Goal: Task Accomplishment & Management: Complete application form

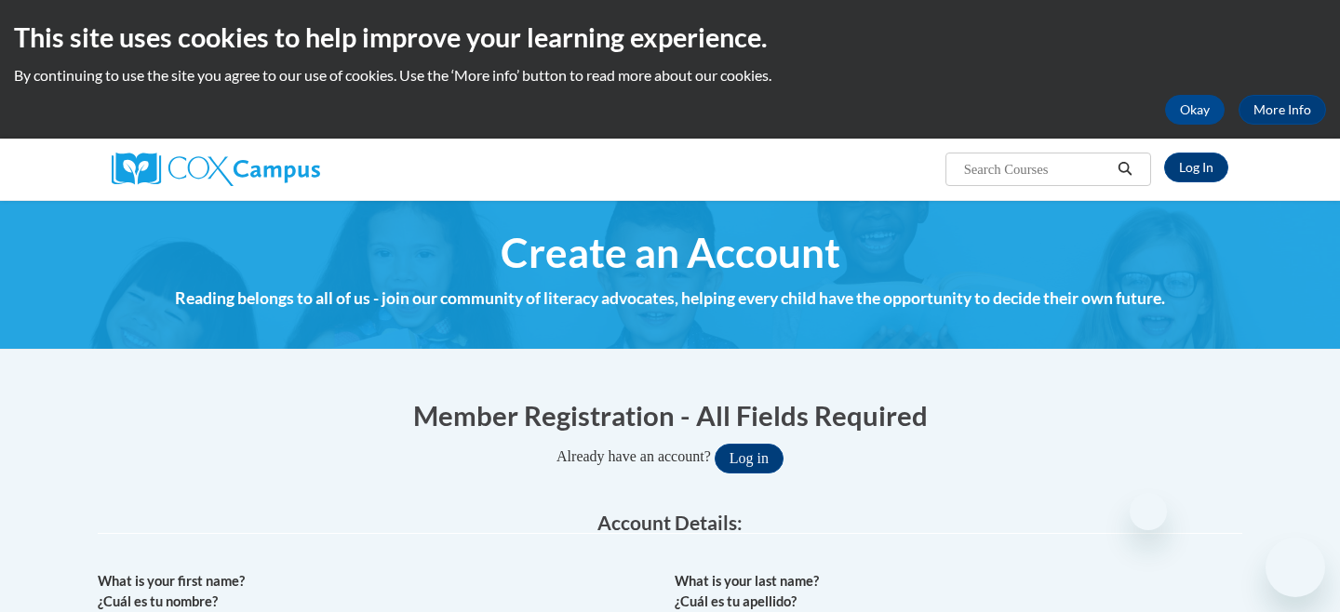
select select "fbf2d438-af2f-41f8-98f1-81c410e29de3"
select select "8e40623d-54d0-45cd-9f92-5df65cd3f8cf"
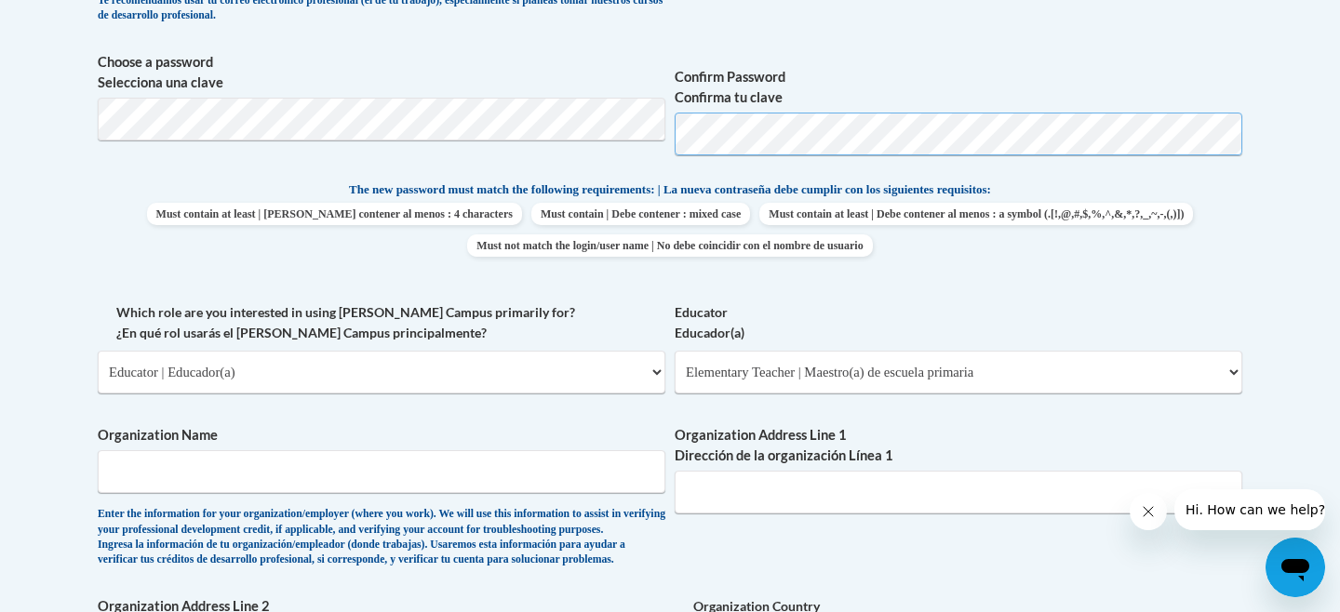
scroll to position [827, 0]
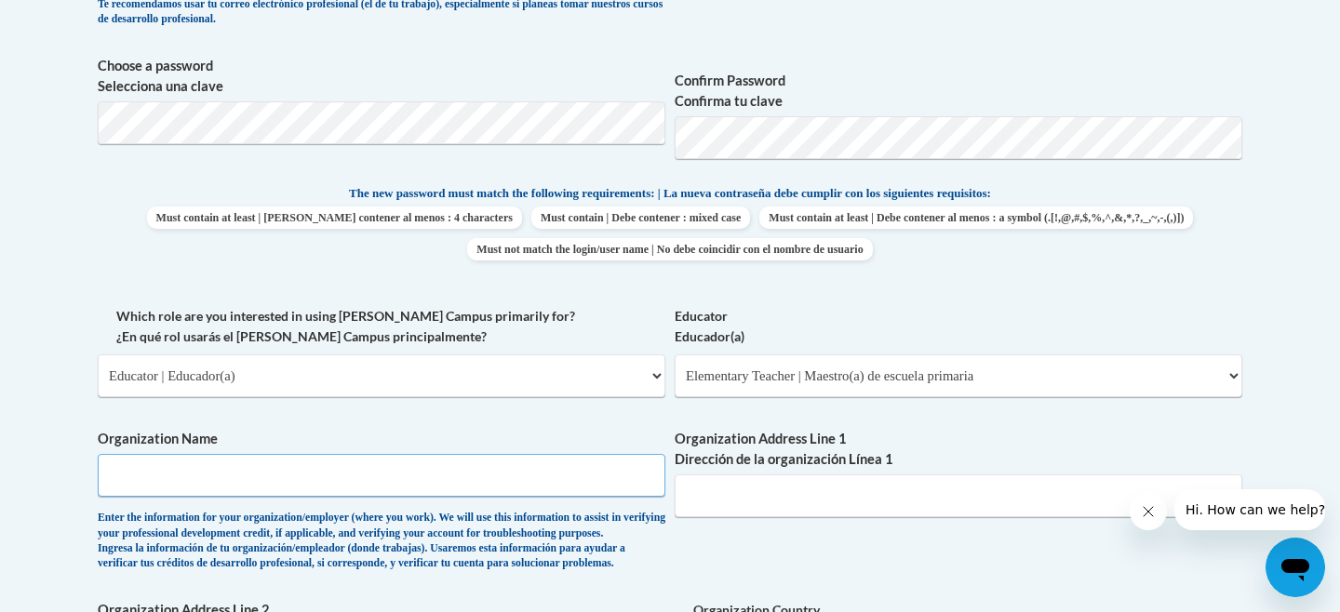
click at [268, 476] on input "Organization Name" at bounding box center [382, 475] width 568 height 43
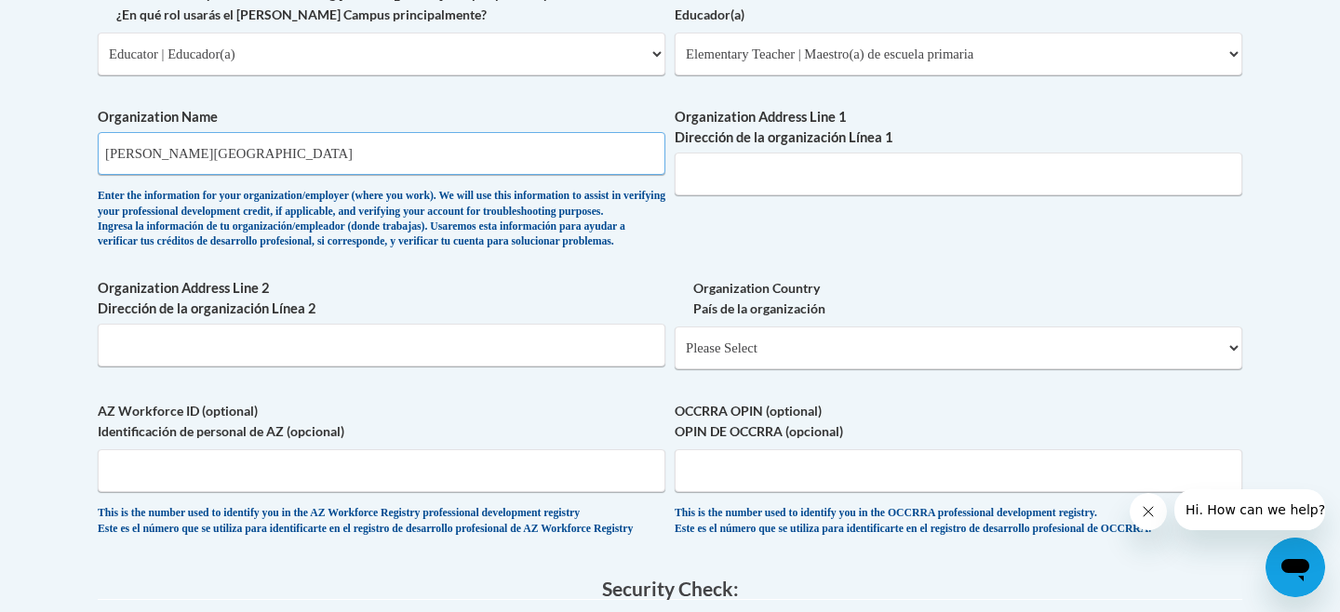
scroll to position [1151, 0]
type input "Sudduth Elementary School"
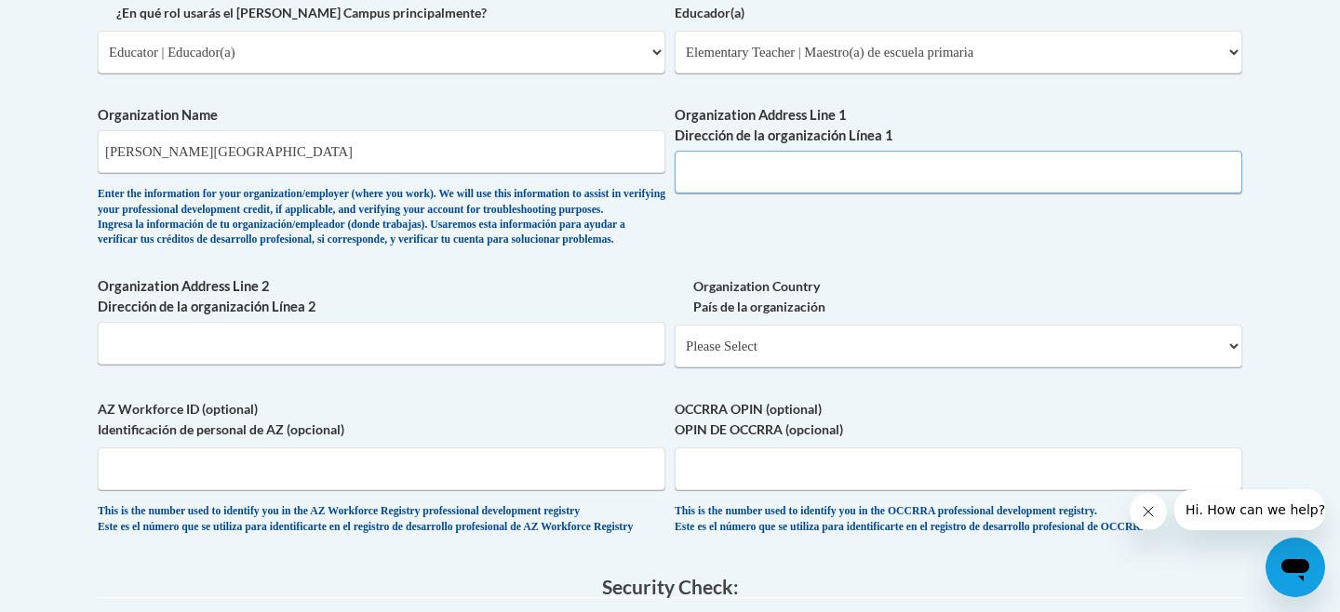
click at [706, 175] on input "Organization Address Line 1 Dirección de la organización Línea 1" at bounding box center [959, 172] width 568 height 43
click at [787, 176] on input "101 Greenfield St Starkville" at bounding box center [959, 172] width 568 height 43
click at [882, 180] on input "101 Greenfield St. Starkville" at bounding box center [959, 172] width 568 height 43
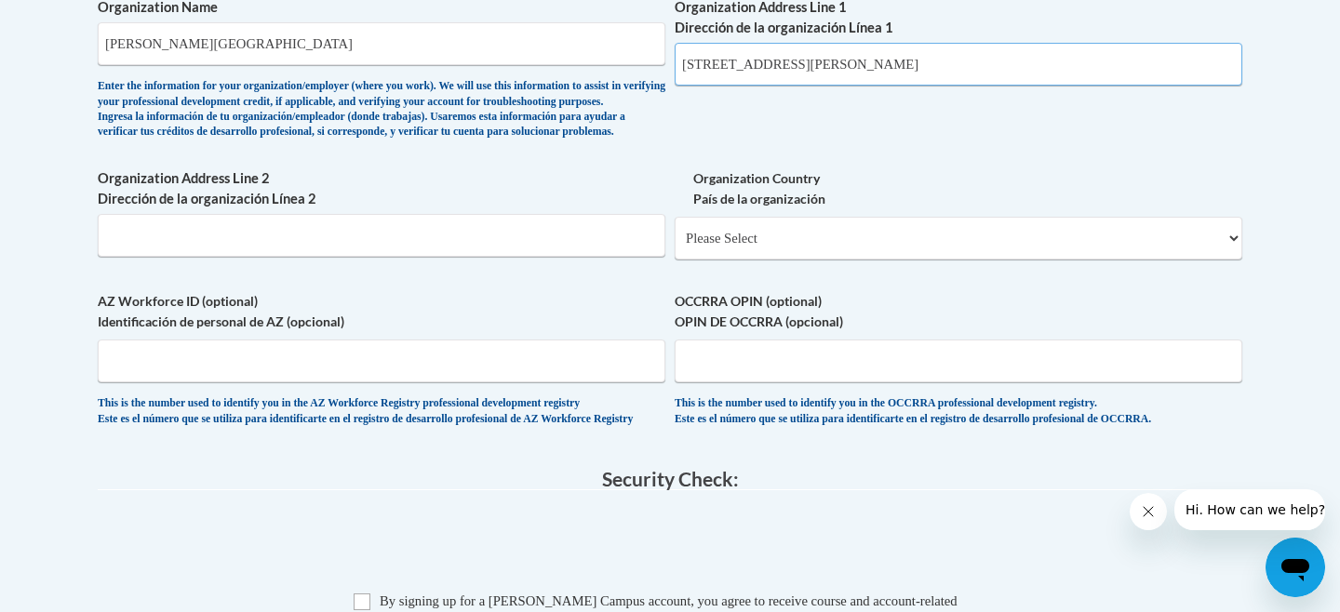
scroll to position [1267, 0]
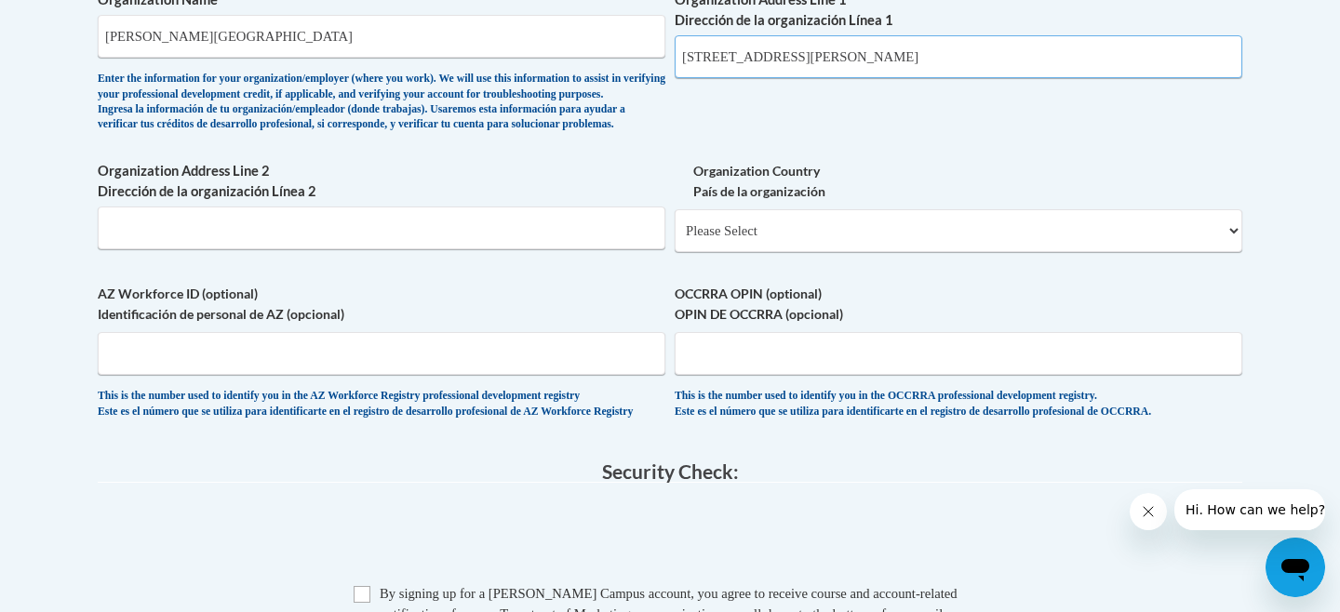
type input "101 Greenfield St. Starkville, MS 39759"
click at [848, 252] on select "Please Select United States | Estados Unidos Outside of the United States | Fue…" at bounding box center [959, 230] width 568 height 43
select select "ad49bcad-a171-4b2e-b99c-48b446064914"
click at [675, 239] on select "Please Select United States | Estados Unidos Outside of the United States | Fue…" at bounding box center [959, 230] width 568 height 43
select select
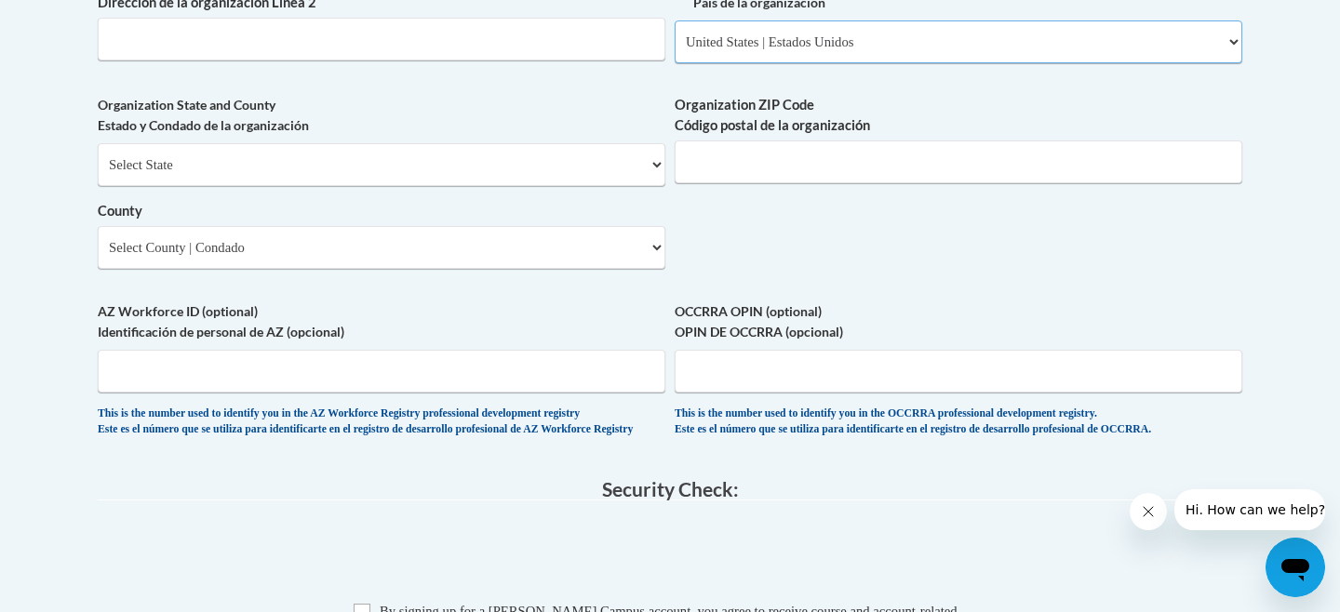
scroll to position [1452, 0]
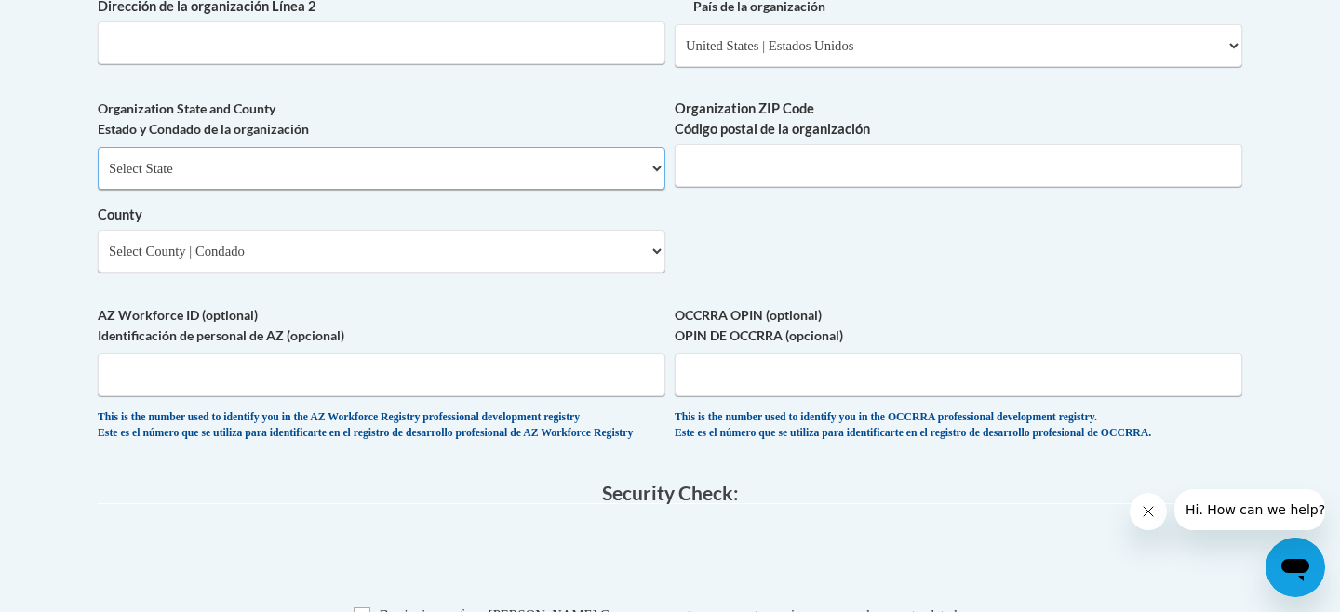
click at [642, 190] on select "Select State Alabama Alaska Arizona Arkansas California Colorado Connecticut De…" at bounding box center [382, 168] width 568 height 43
click at [98, 178] on select "Select State Alabama Alaska Arizona Arkansas California Colorado Connecticut De…" at bounding box center [382, 168] width 568 height 43
click at [623, 190] on select "Select State Alabama Alaska Arizona Arkansas California Colorado Connecticut De…" at bounding box center [382, 168] width 568 height 43
select select "Mississippi"
click at [98, 178] on select "Select State Alabama Alaska Arizona Arkansas California Colorado Connecticut De…" at bounding box center [382, 168] width 568 height 43
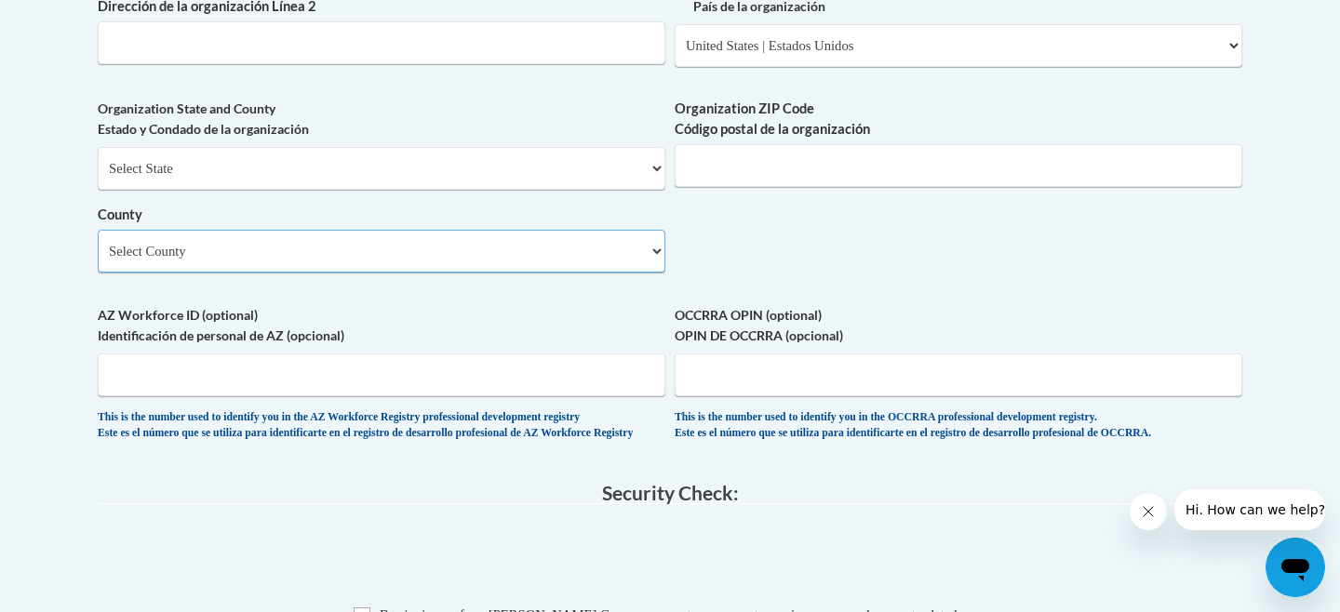
click at [548, 273] on select "Select County Adams Alcorn Amite Attala Benton Bolivar Calhoun Carroll Chickasa…" at bounding box center [382, 251] width 568 height 43
select select "Oktibbeha"
click at [98, 261] on select "Select County Adams Alcorn Amite Attala Benton Bolivar Calhoun Carroll Chickasa…" at bounding box center [382, 251] width 568 height 43
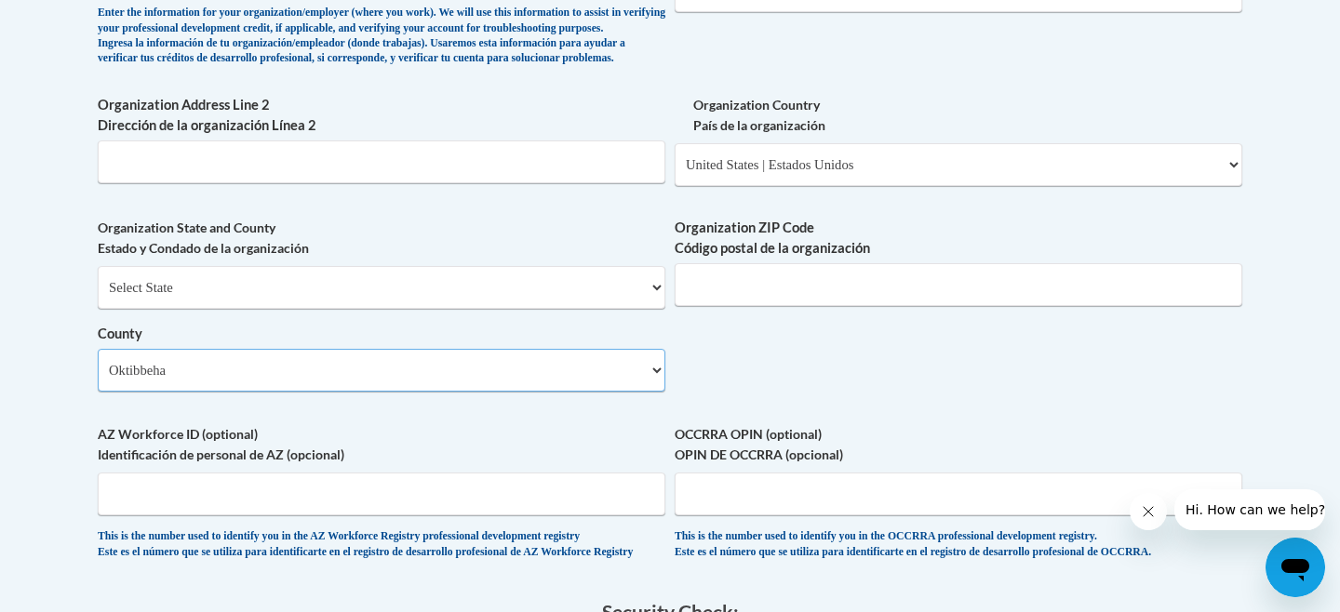
scroll to position [1334, 0]
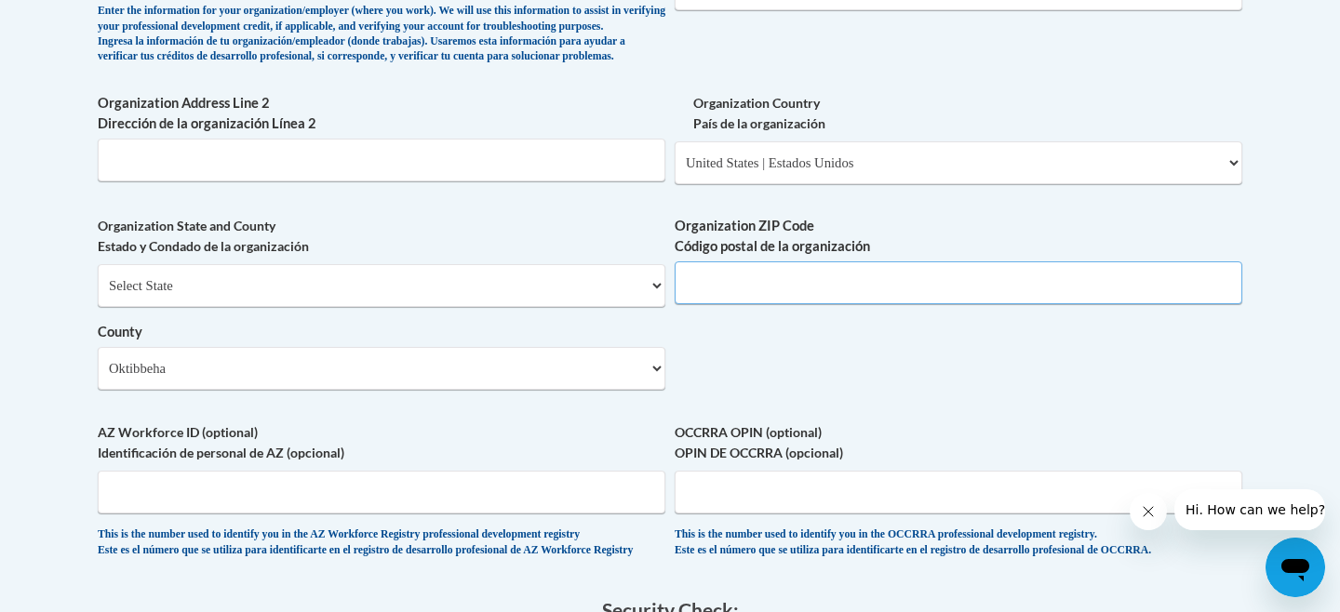
click at [749, 304] on input "Organization ZIP Code Código postal de la organización" at bounding box center [959, 282] width 568 height 43
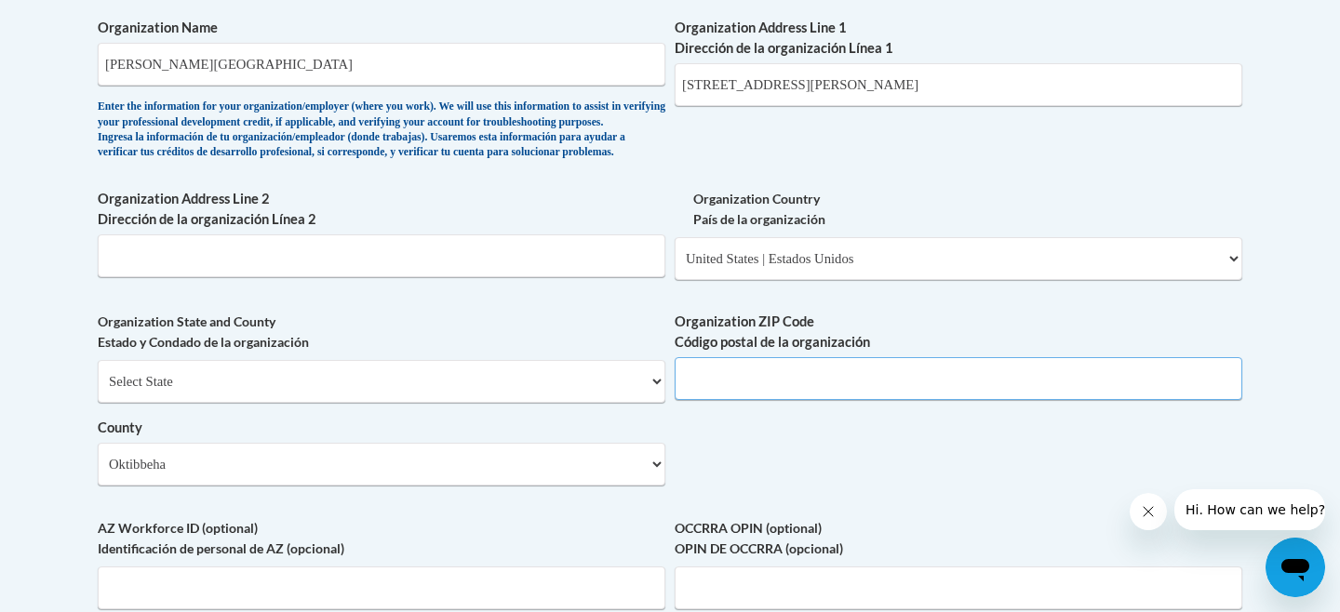
scroll to position [1232, 0]
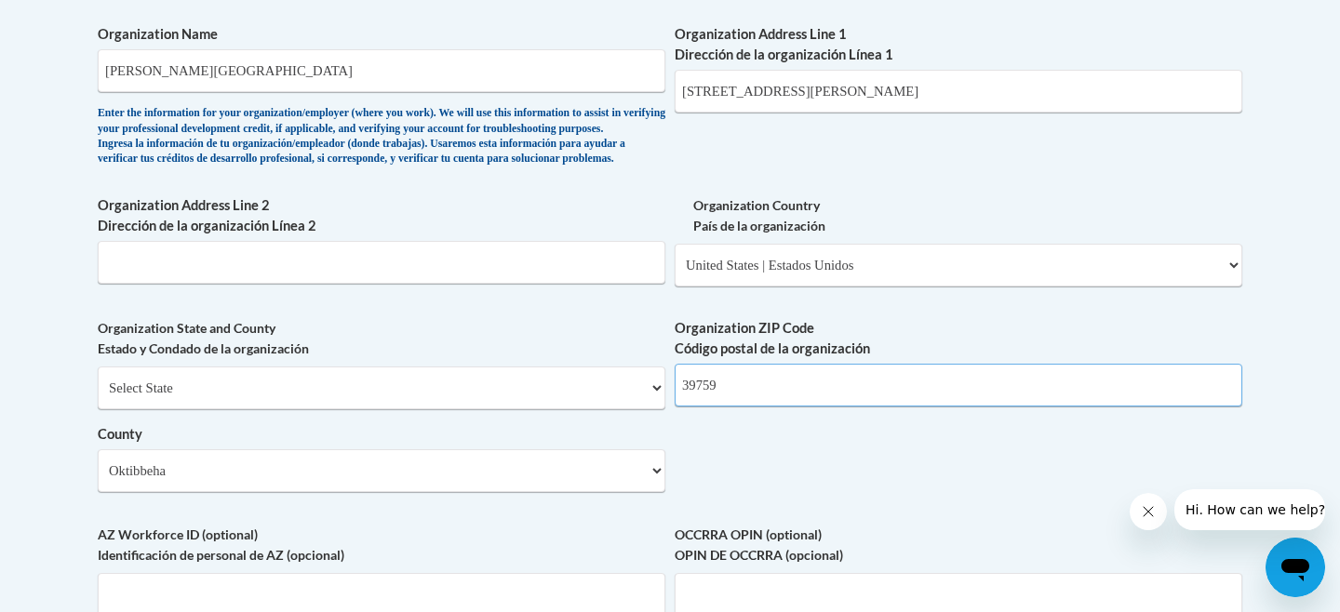
type input "39759"
drag, startPoint x: 936, startPoint y: 91, endPoint x: 795, endPoint y: 89, distance: 141.5
click at [795, 88] on input "101 Greenfield St. Starkville, MS 39759" at bounding box center [959, 91] width 568 height 43
type input "101 Greenfield Street"
click at [918, 202] on div "What is your first name? ¿Cuál es tu nombre? Anna What is your last name? ¿Cuál…" at bounding box center [670, 4] width 1145 height 1349
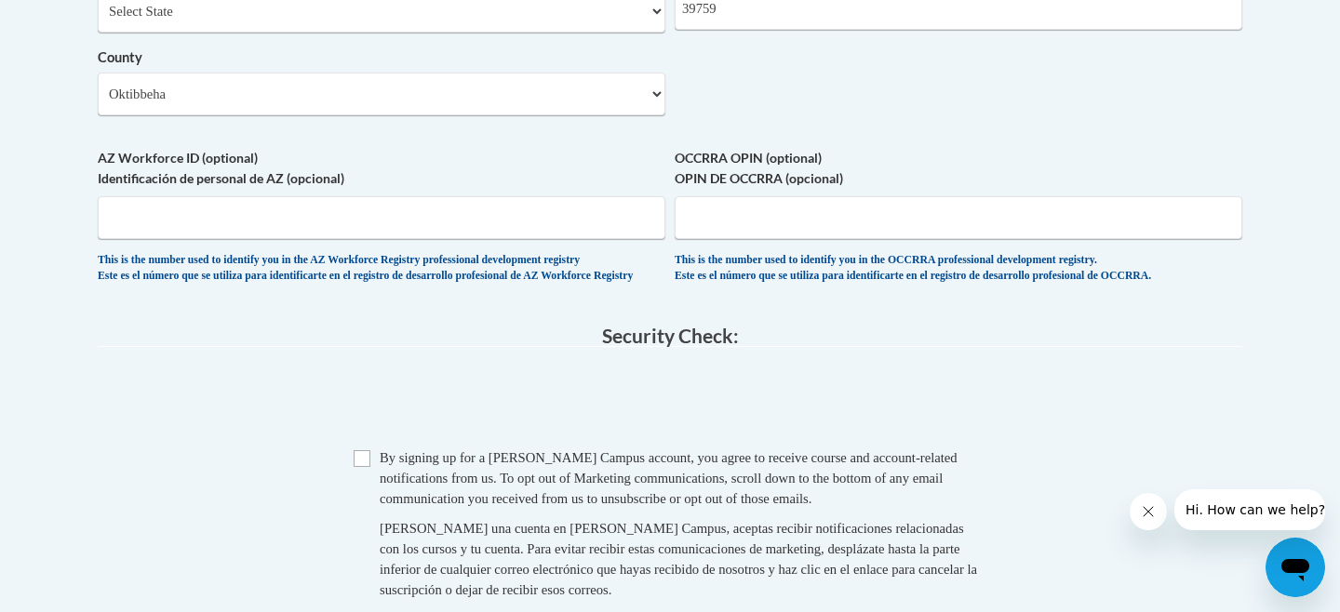
scroll to position [1610, 0]
click at [362, 466] on input "Checkbox" at bounding box center [362, 457] width 17 height 17
checkbox input "true"
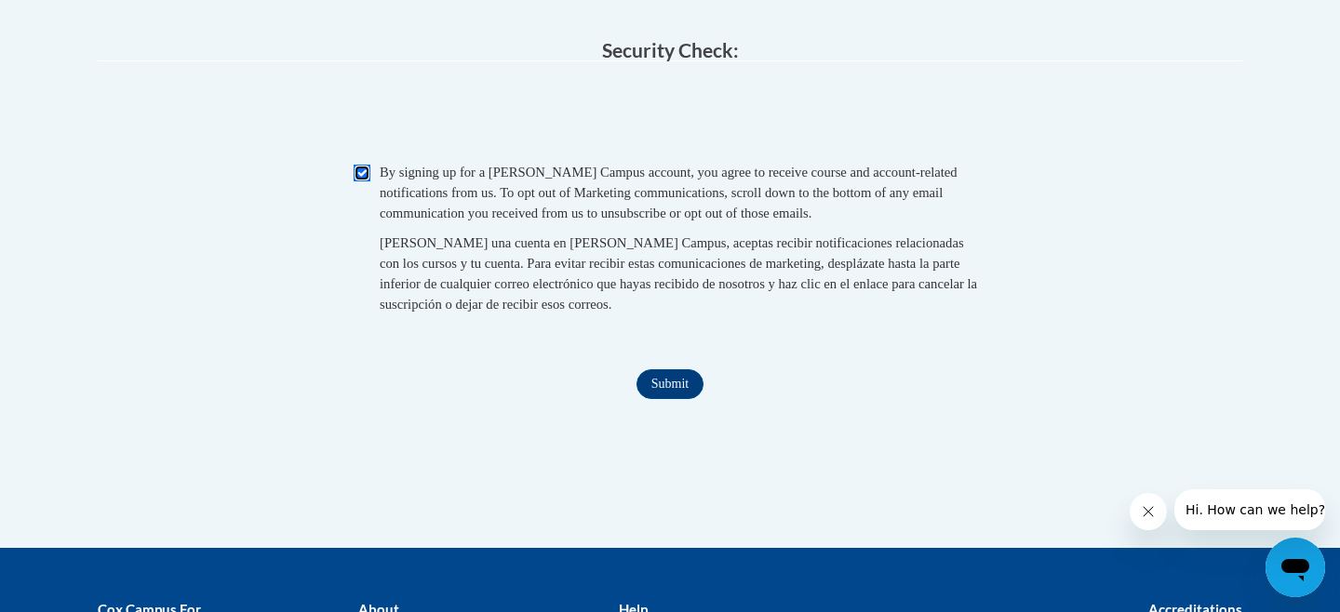
scroll to position [1886, 0]
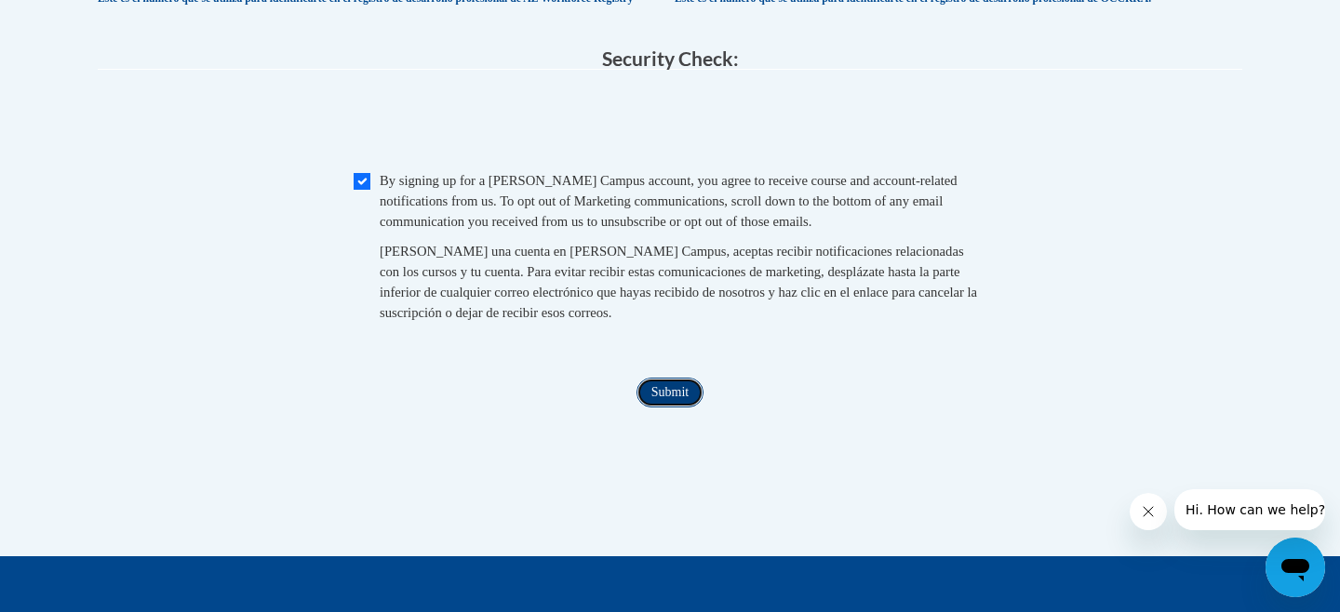
click at [677, 408] on input "Submit" at bounding box center [670, 393] width 67 height 30
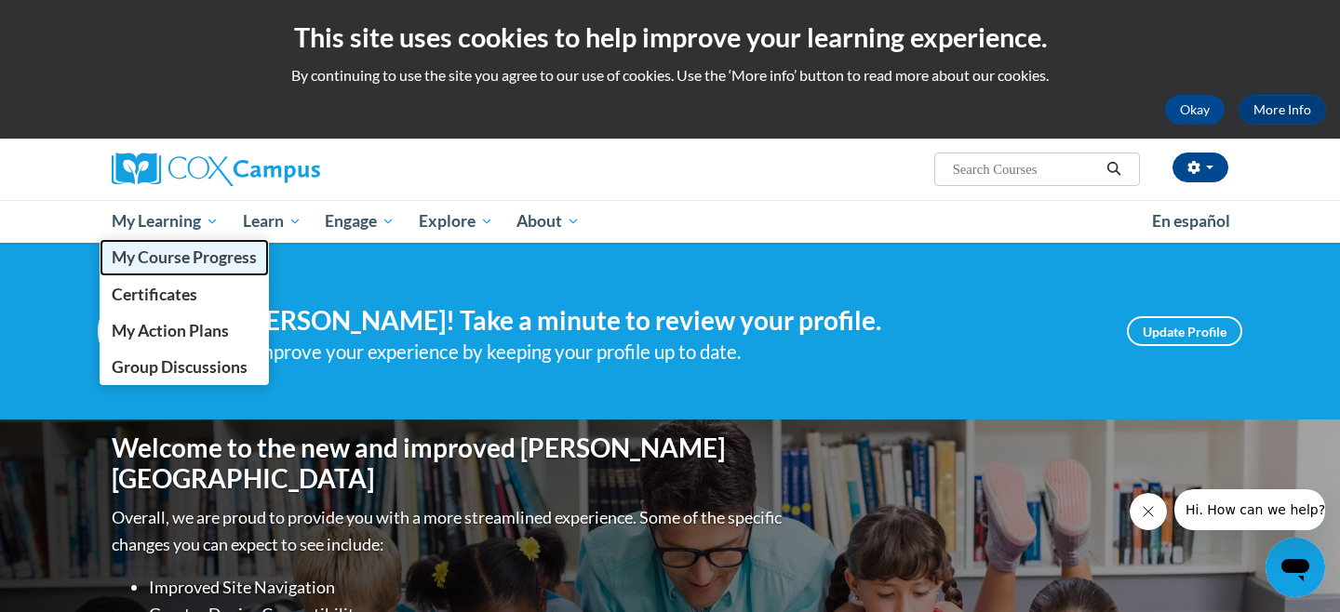
click at [175, 261] on span "My Course Progress" at bounding box center [184, 258] width 145 height 20
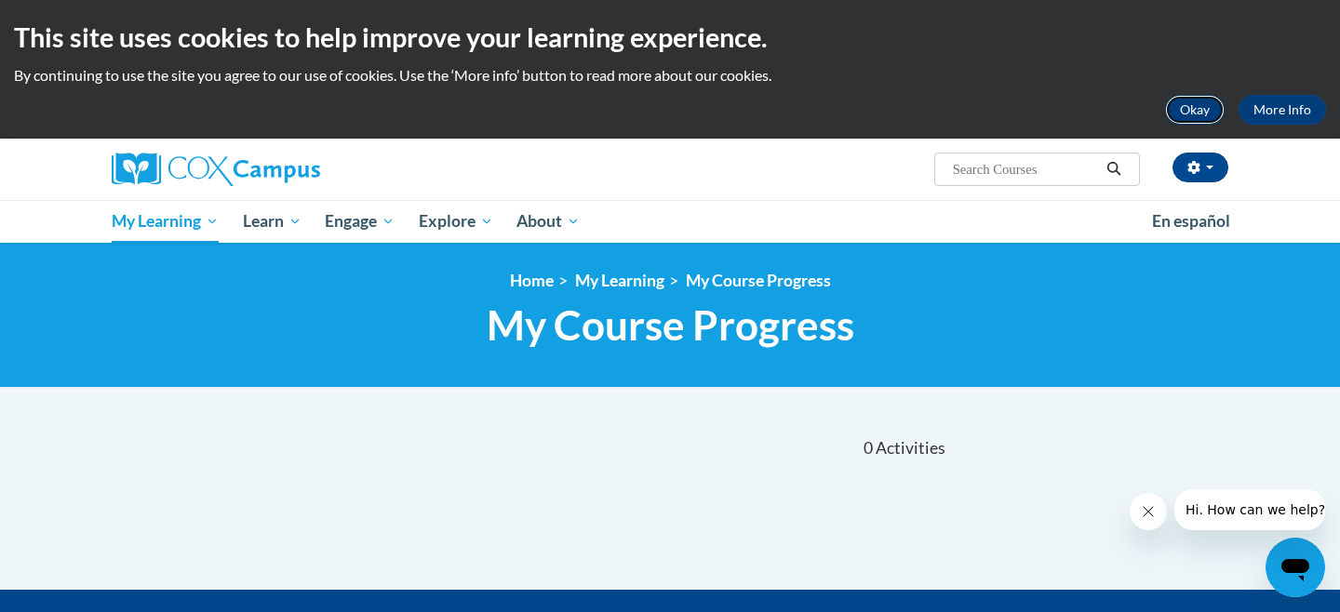
click at [1189, 114] on button "Okay" at bounding box center [1195, 110] width 60 height 30
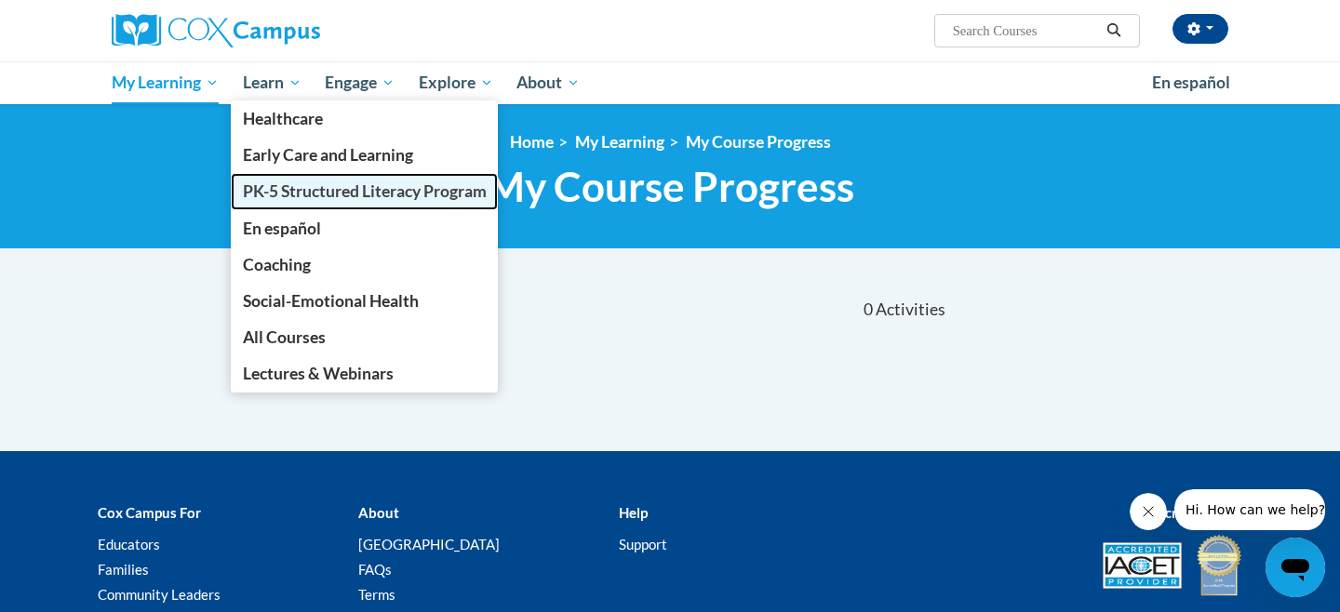
click at [357, 181] on span "PK-5 Structured Literacy Program" at bounding box center [365, 191] width 244 height 20
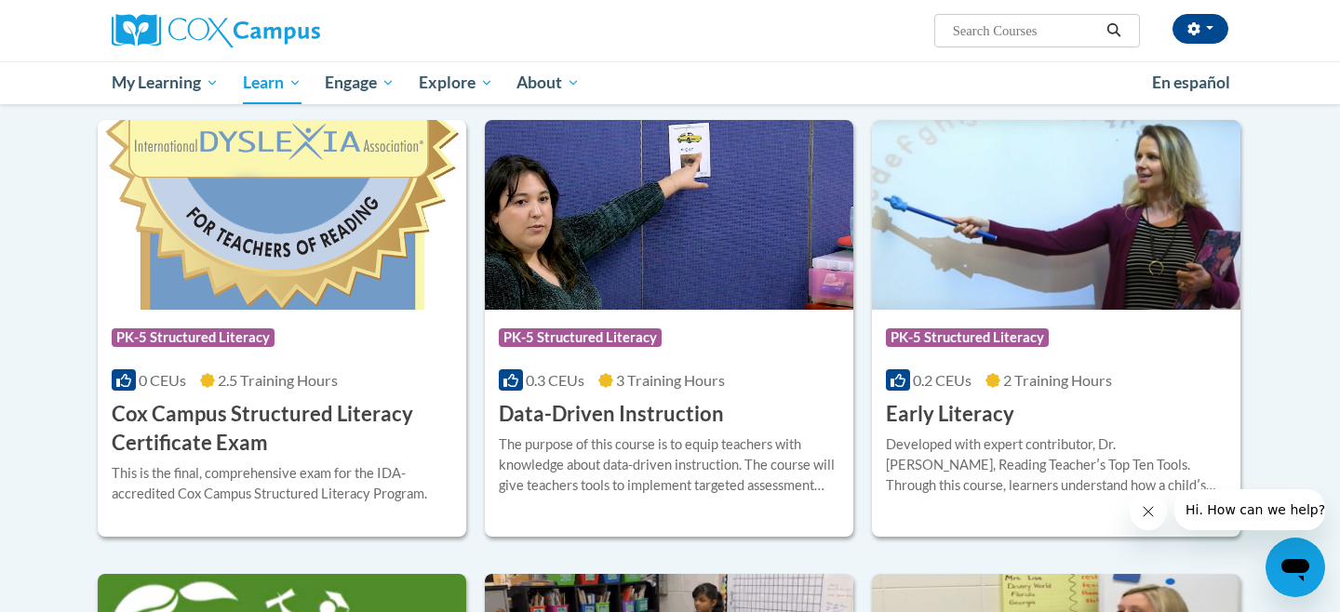
scroll to position [586, 0]
